Goal: Ask a question: Seek information or help from site administrators or community

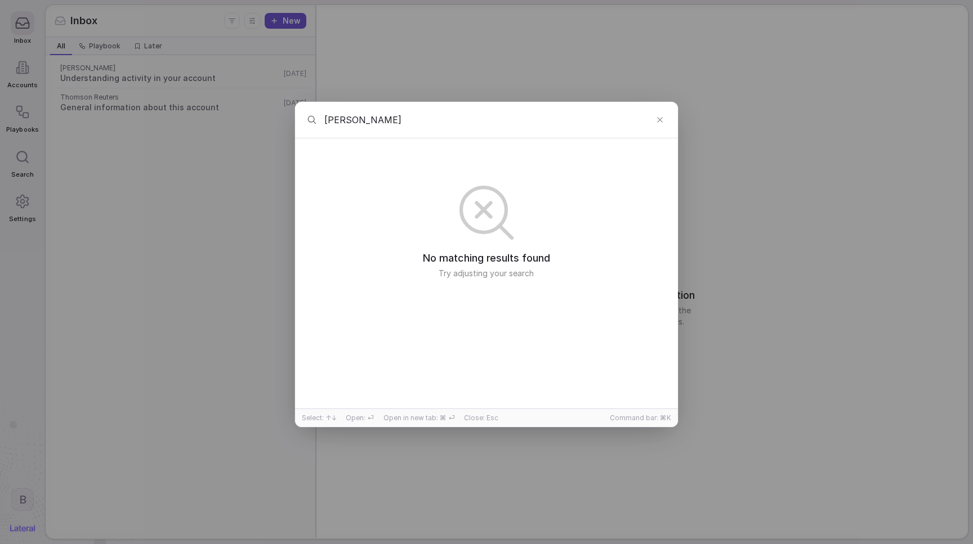
type input "lowes"
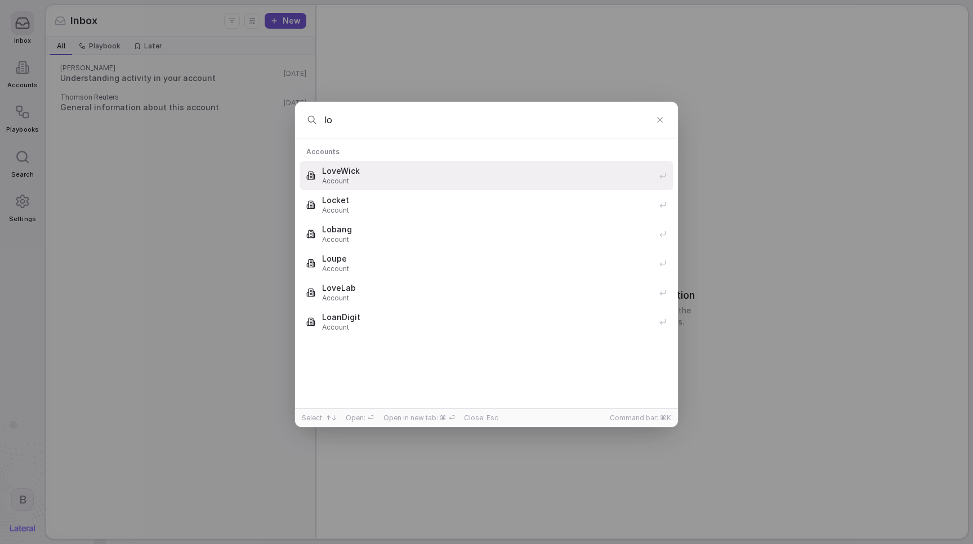
type input "l"
type input "lowes"
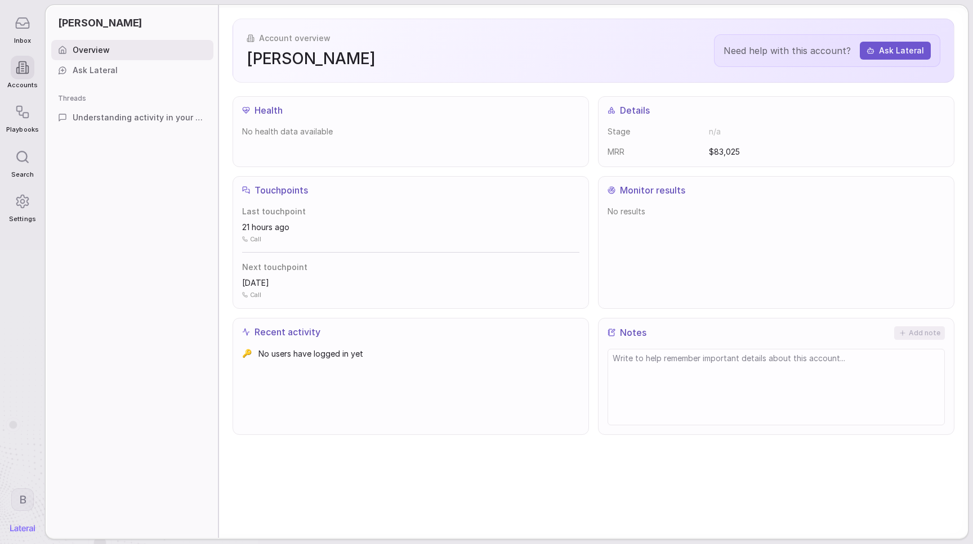
click at [20, 36] on div "Inbox" at bounding box center [22, 28] width 32 height 44
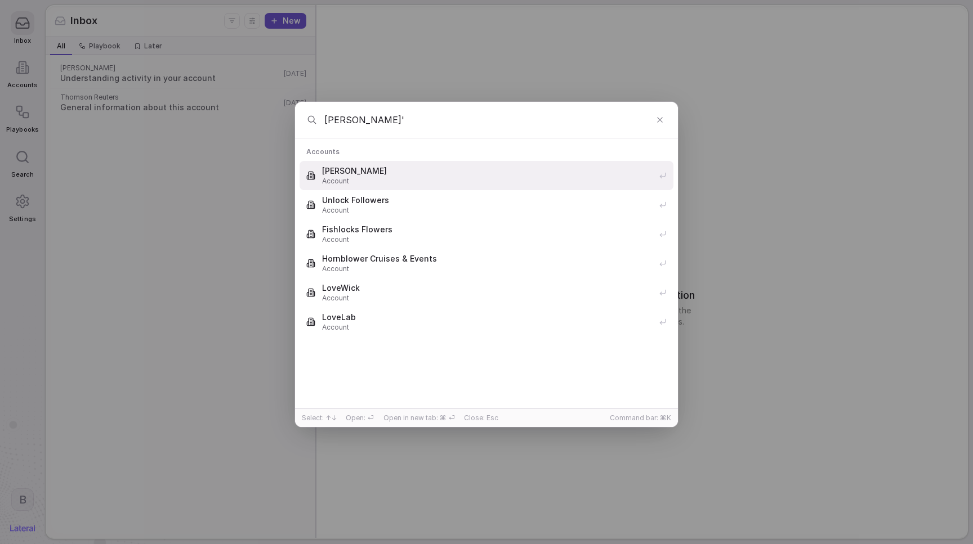
type input "[PERSON_NAME]"
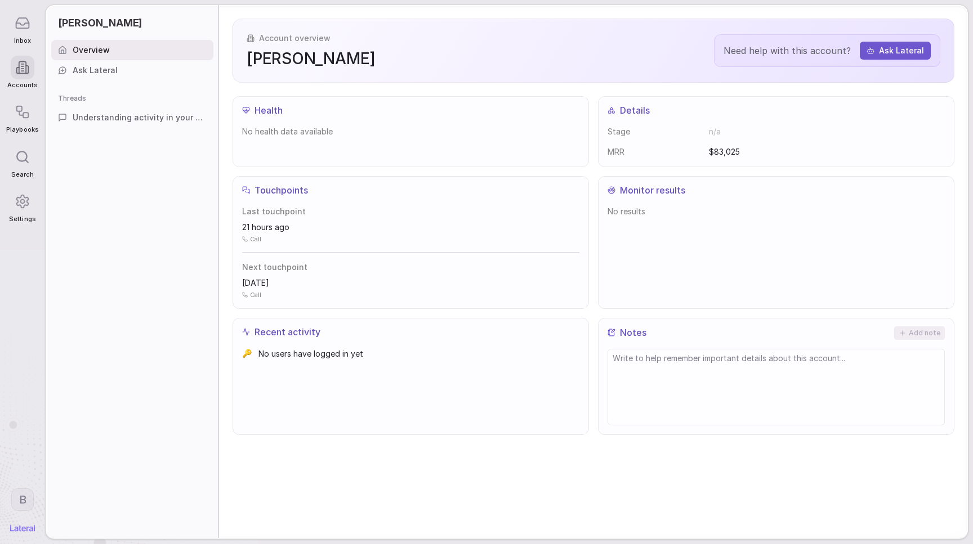
click at [92, 211] on div "Overview Ask Lateral Threads Understanding activity in your account" at bounding box center [132, 290] width 171 height 501
click at [58, 80] on div "Ask Lateral" at bounding box center [132, 70] width 162 height 20
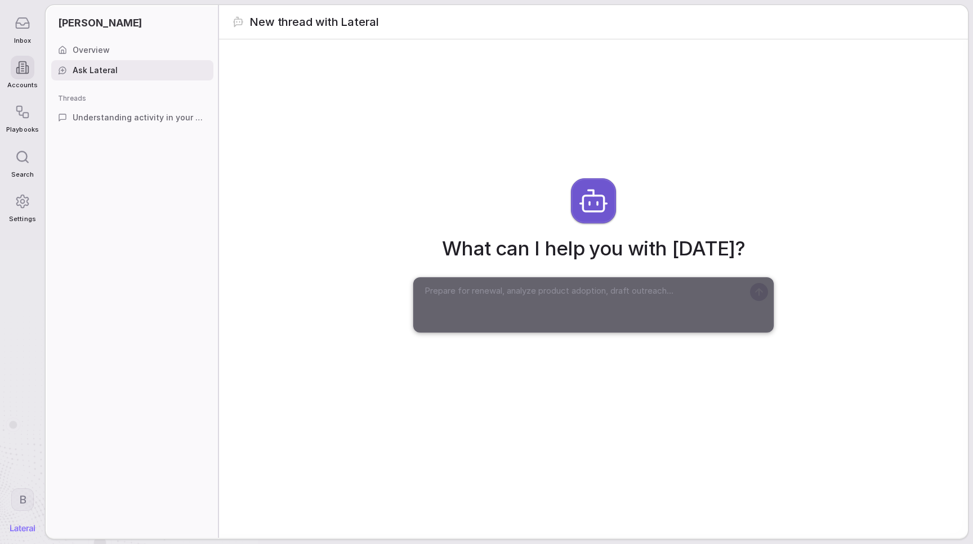
paste textarea "Write an email to the lead contact on the account. This should be an executive …"
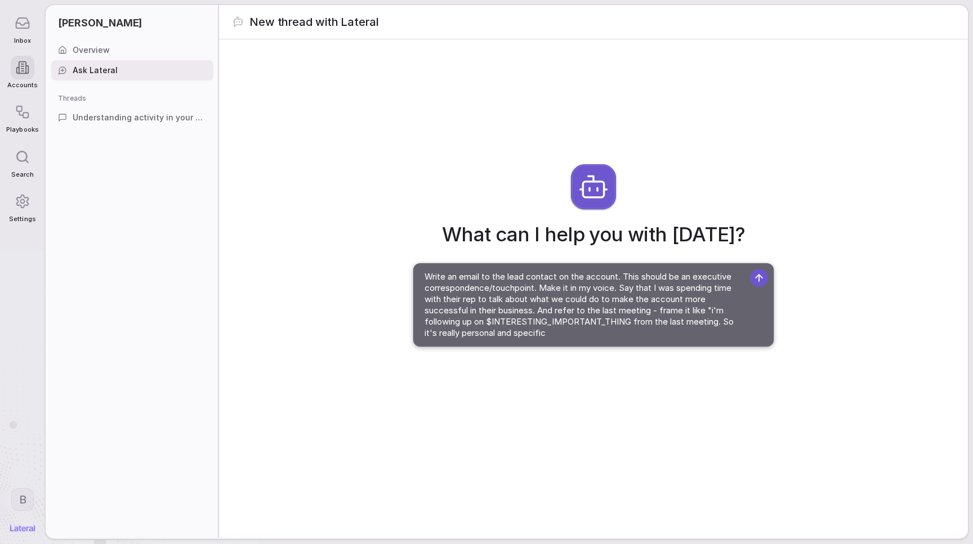
click at [515, 285] on textarea "Write an email to the lead contact on the account. This should be an executive …" at bounding box center [582, 305] width 323 height 73
click at [566, 323] on textarea "Write an email to the lead contact on the account. This should be an executive …" at bounding box center [582, 305] width 323 height 73
click at [589, 289] on textarea "Write an email to the lead contact on the account. This should be an executive …" at bounding box center [582, 305] width 323 height 73
type textarea "Write an email to the lead contact on the account. This should be an executive …"
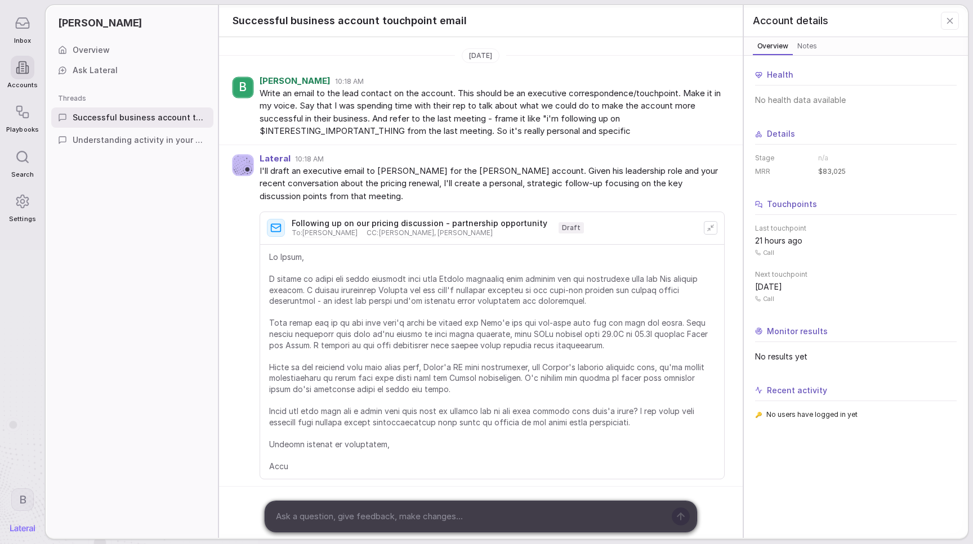
scroll to position [2, 0]
click at [392, 528] on div at bounding box center [468, 517] width 406 height 30
click at [394, 524] on textarea at bounding box center [468, 516] width 393 height 17
